Goal: Task Accomplishment & Management: Complete application form

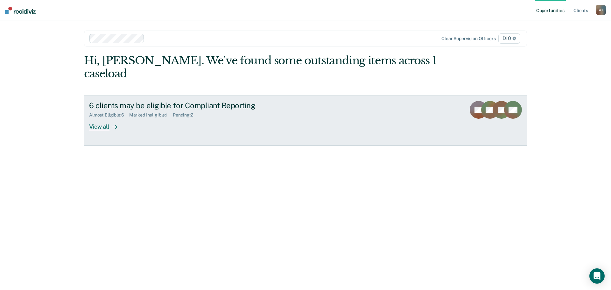
click at [193, 119] on div "6 clients may be eligible for Compliant Reporting Almost Eligible : 6 Marked In…" at bounding box center [208, 115] width 239 height 29
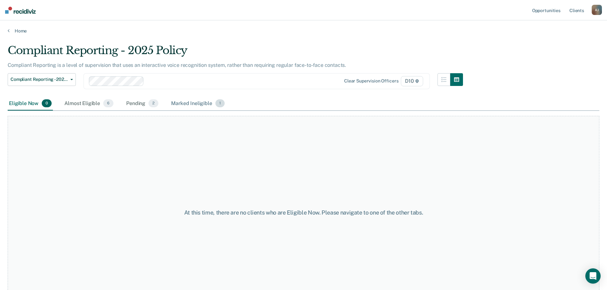
click at [208, 101] on div "Marked Ineligible 1" at bounding box center [198, 104] width 56 height 14
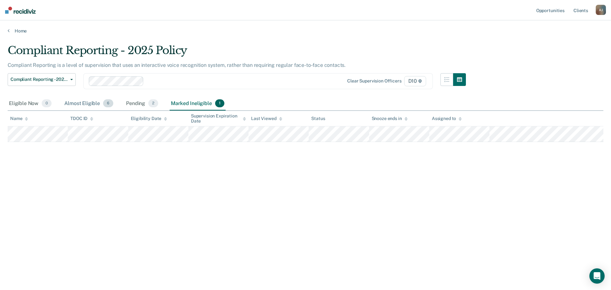
click at [89, 102] on div "Almost Eligible 6" at bounding box center [89, 104] width 52 height 14
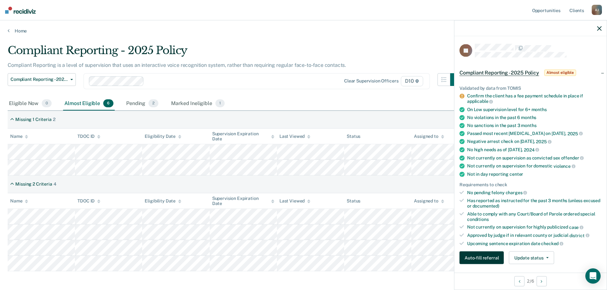
click at [482, 255] on button "Auto-fill referral" at bounding box center [481, 258] width 44 height 13
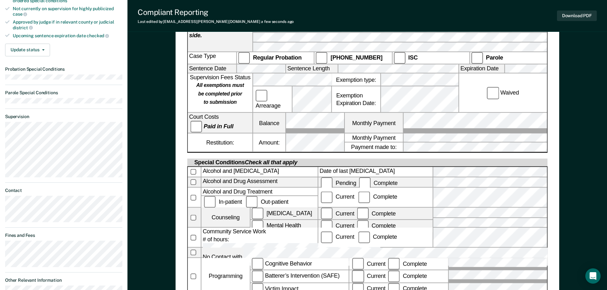
scroll to position [217, 0]
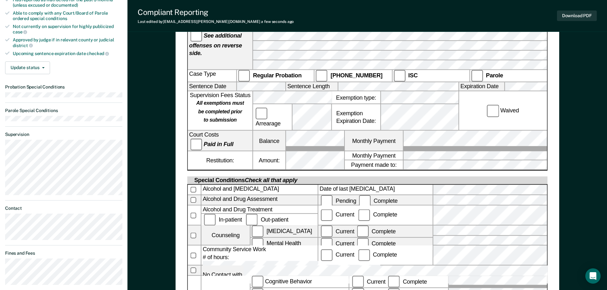
click at [415, 185] on label "Date of last [MEDICAL_DATA]" at bounding box center [375, 190] width 114 height 10
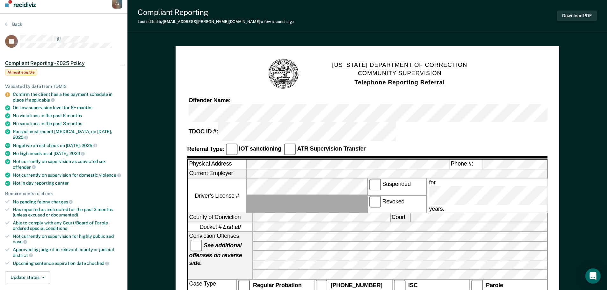
scroll to position [0, 0]
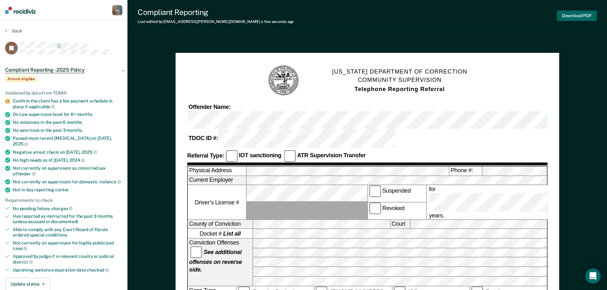
click at [586, 16] on button "Download PDF" at bounding box center [577, 16] width 40 height 11
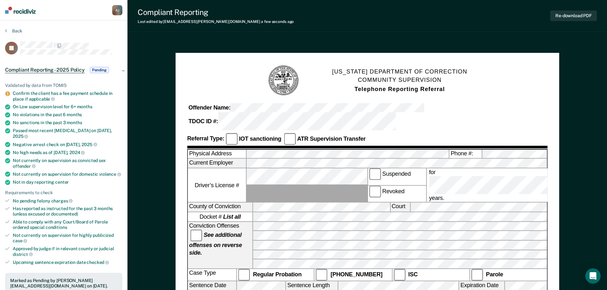
click at [18, 27] on section "Back IH Compliant Reporting - 2025 Policy Pending Validated by data from TOMIS …" at bounding box center [63, 294] width 127 height 548
click at [17, 30] on button "Back" at bounding box center [13, 31] width 17 height 6
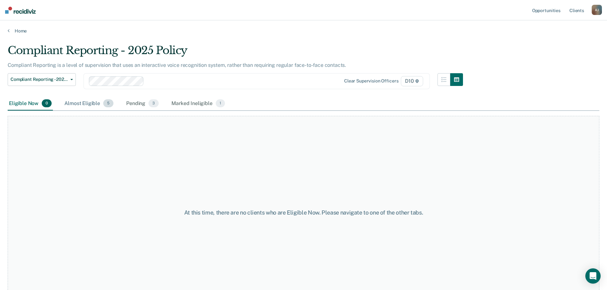
click at [86, 104] on div "Almost Eligible 5" at bounding box center [89, 104] width 52 height 14
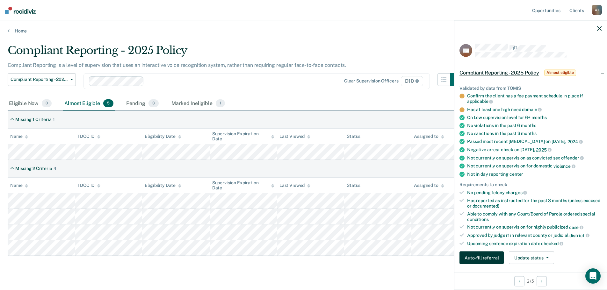
click at [485, 259] on button "Auto-fill referral" at bounding box center [481, 258] width 44 height 13
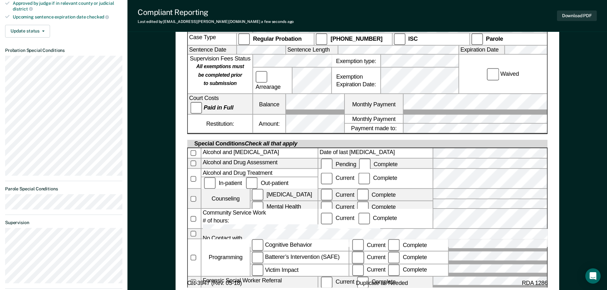
scroll to position [255, 0]
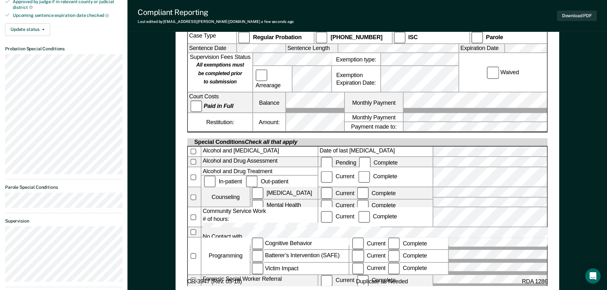
click at [418, 256] on form "[US_STATE] DEPARTMENT OF CORRECTION COMMUNITY SUPERVISION Telephone Reporting R…" at bounding box center [367, 68] width 360 height 516
click at [455, 269] on div "[US_STATE] DEPARTMENT OF CORRECTION COMMUNITY SUPERVISION Telephone Reporting R…" at bounding box center [367, 48] width 360 height 476
click at [455, 252] on form "[US_STATE] DEPARTMENT OF CORRECTION COMMUNITY SUPERVISION Telephone Reporting R…" at bounding box center [367, 68] width 360 height 516
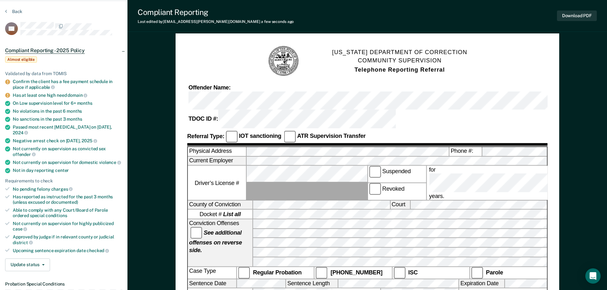
scroll to position [0, 0]
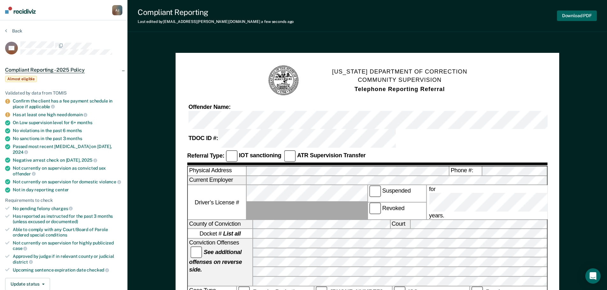
click at [583, 16] on button "Download PDF" at bounding box center [577, 16] width 40 height 11
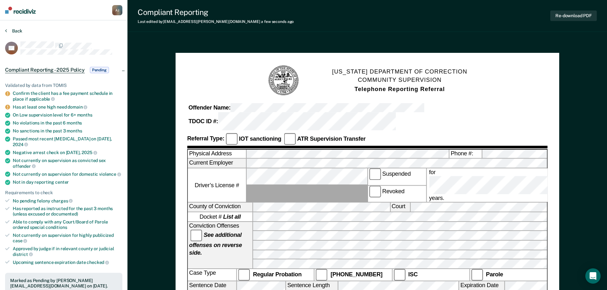
click at [15, 31] on button "Back" at bounding box center [13, 31] width 17 height 6
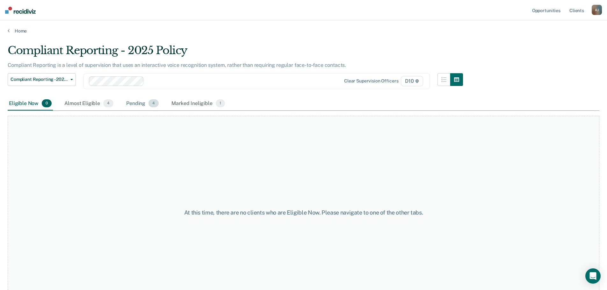
click at [137, 107] on div "Pending 4" at bounding box center [142, 104] width 35 height 14
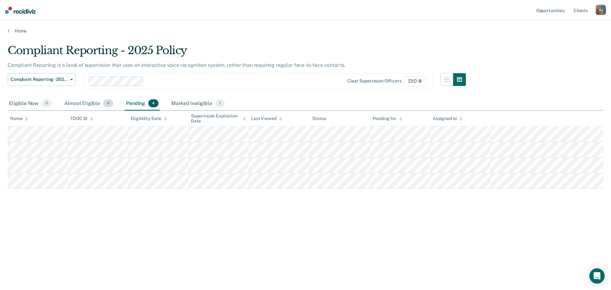
click at [77, 103] on div "Almost Eligible 4" at bounding box center [89, 104] width 52 height 14
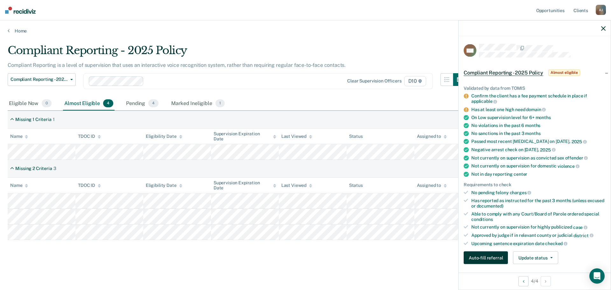
click at [493, 258] on button "Auto-fill referral" at bounding box center [486, 258] width 44 height 13
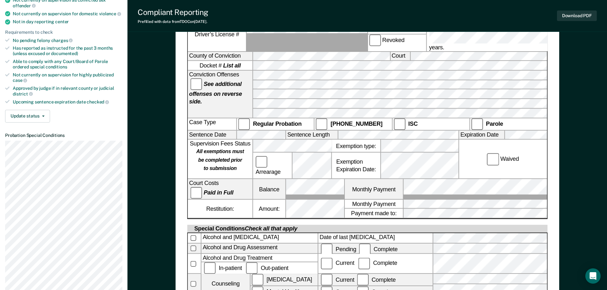
scroll to position [159, 0]
